Goal: Task Accomplishment & Management: Manage account settings

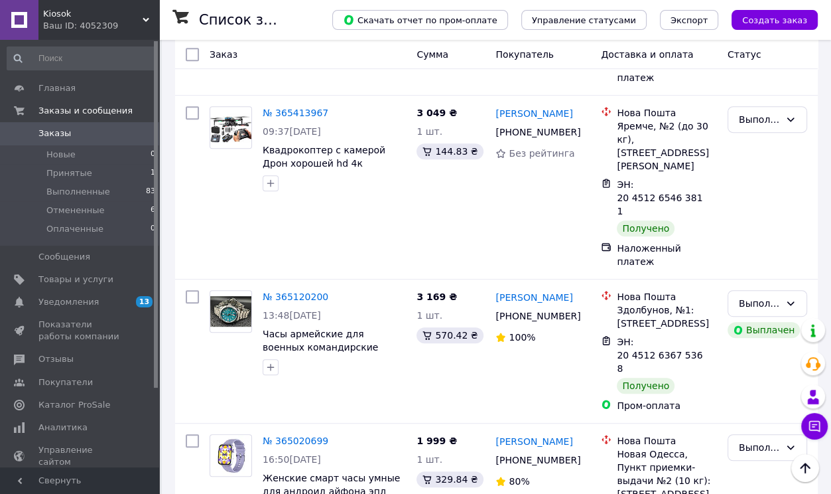
scroll to position [265, 0]
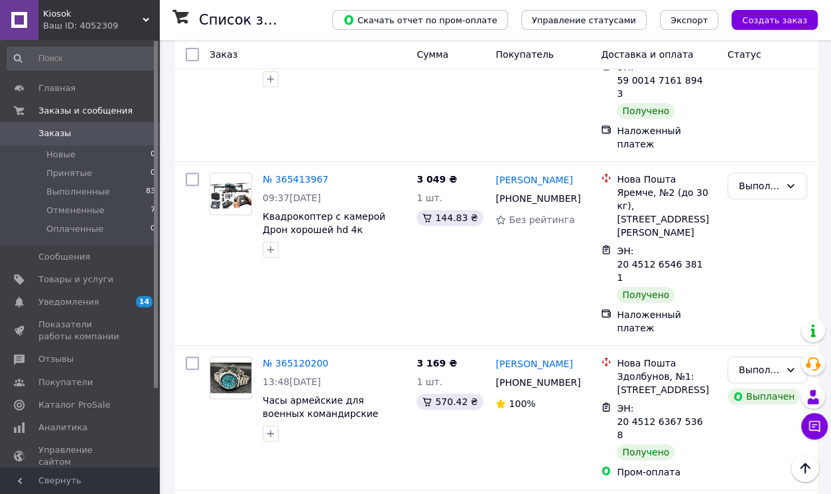
scroll to position [199, 0]
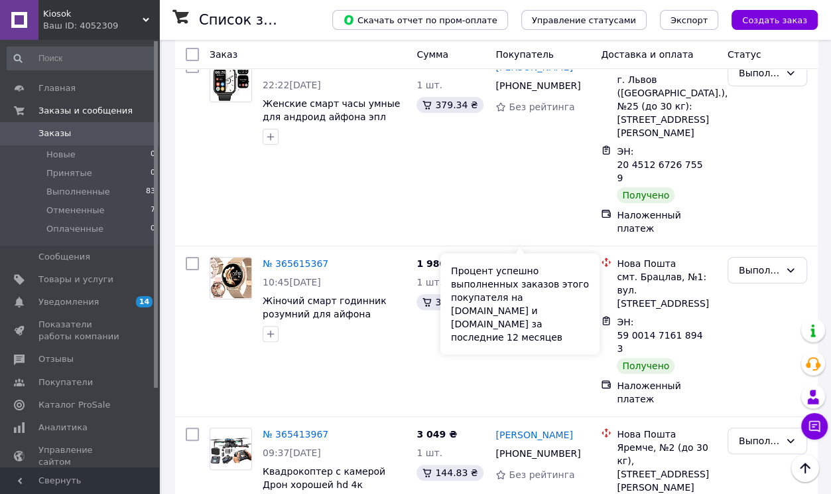
scroll to position [332, 0]
